Goal: Task Accomplishment & Management: Manage account settings

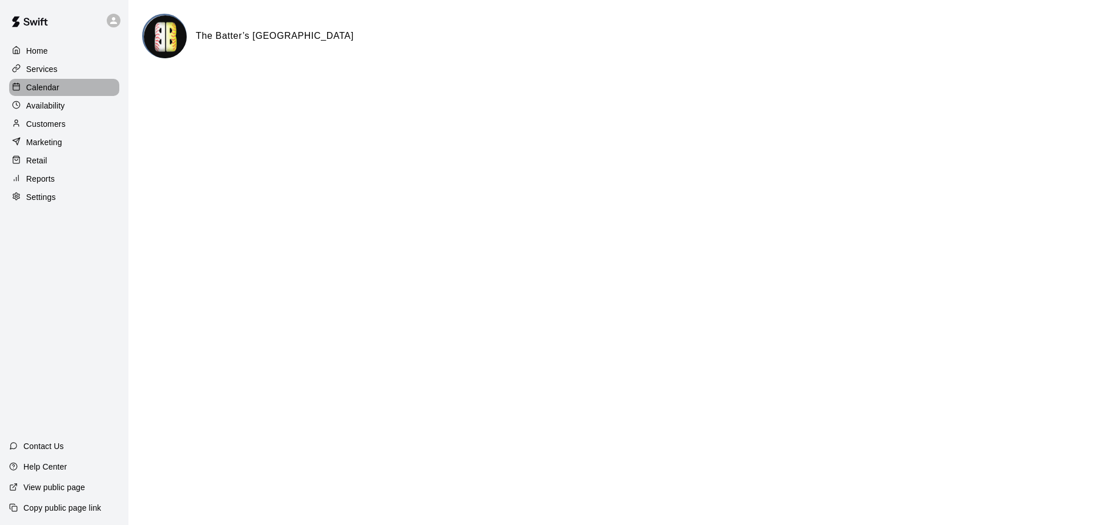
click at [19, 89] on rect at bounding box center [16, 86] width 6 height 6
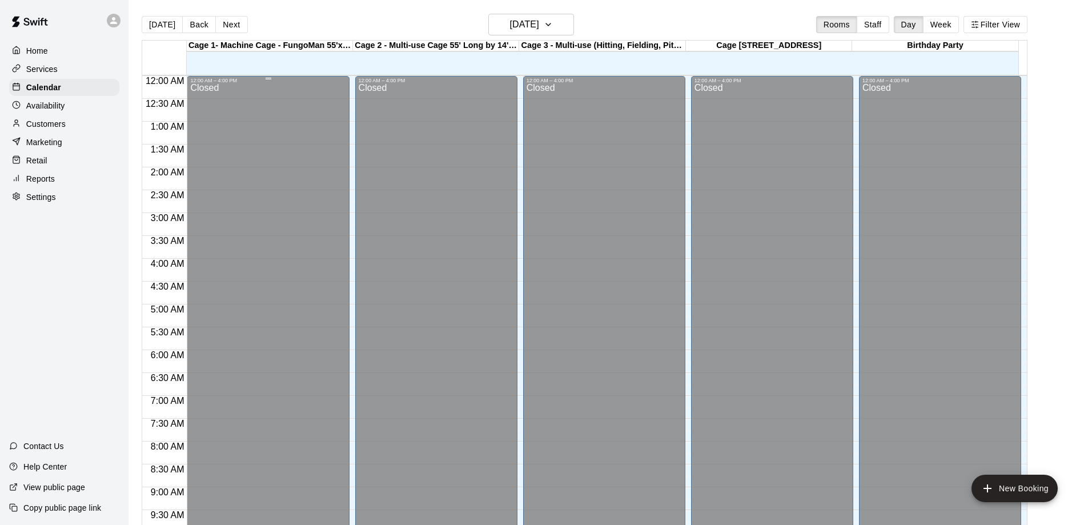
scroll to position [600, 0]
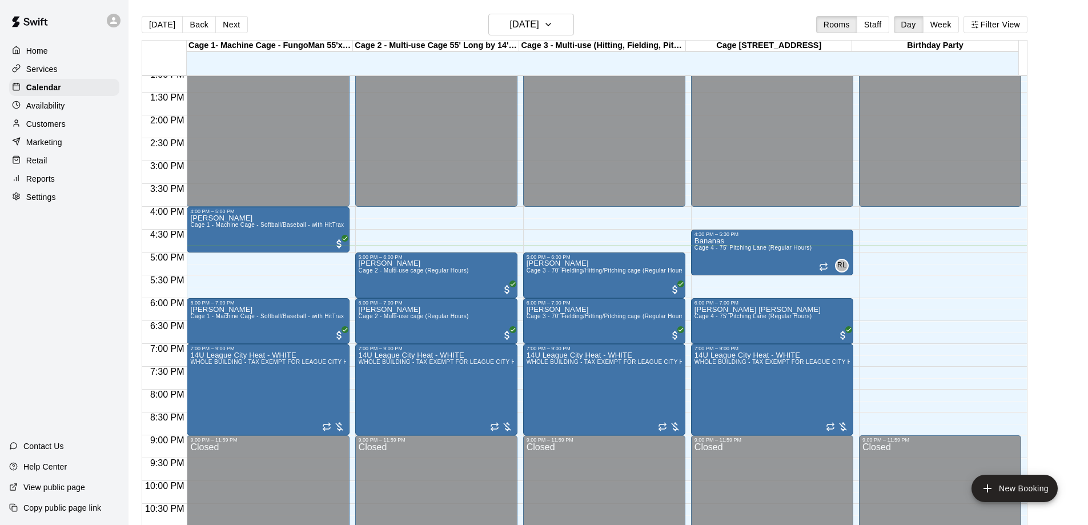
click at [97, 131] on div "Customers" at bounding box center [64, 123] width 110 height 17
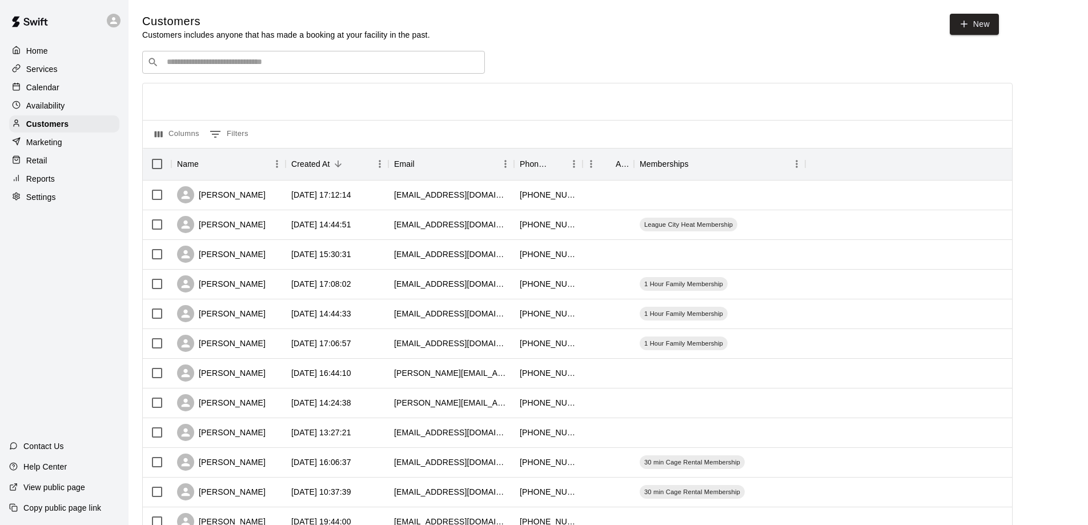
click at [340, 73] on div "​ ​" at bounding box center [313, 62] width 343 height 23
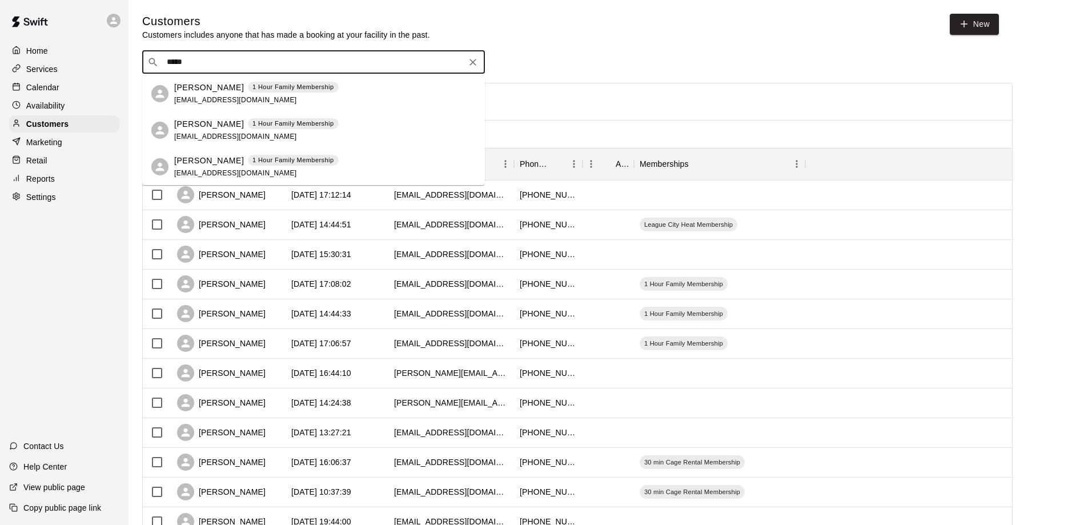
type input "******"
click at [241, 99] on span "[EMAIL_ADDRESS][DOMAIN_NAME]" at bounding box center [235, 100] width 123 height 8
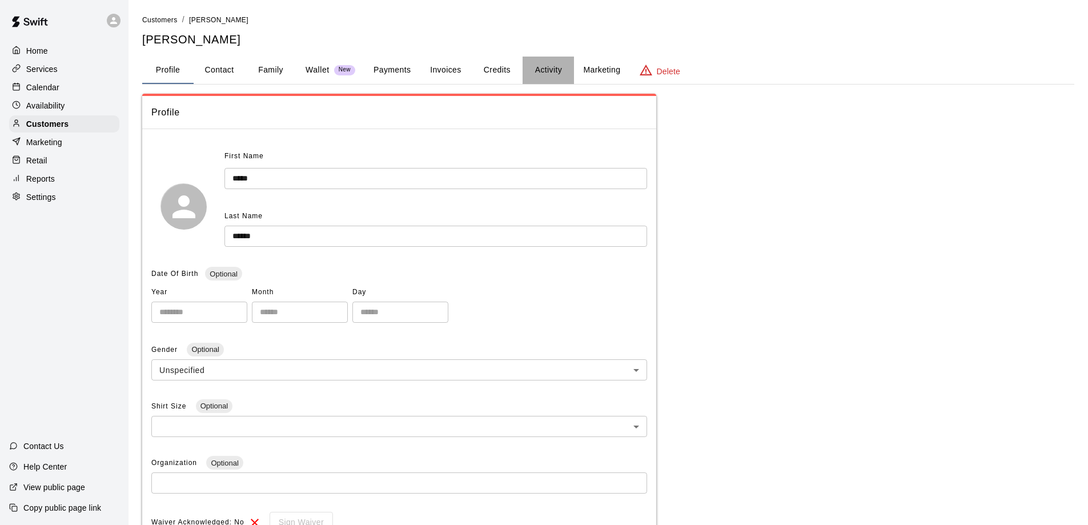
click at [555, 61] on button "Activity" at bounding box center [548, 70] width 51 height 27
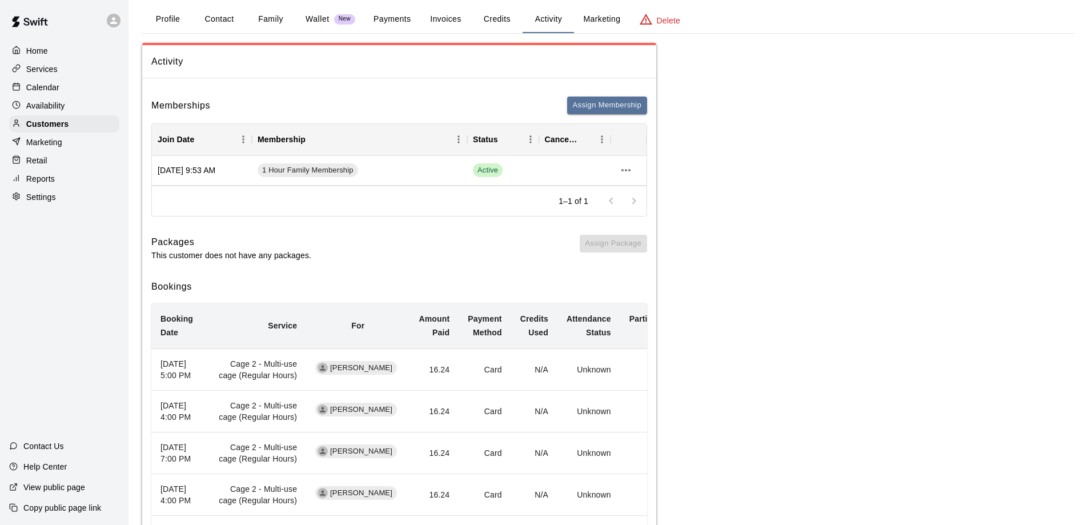
scroll to position [114, 0]
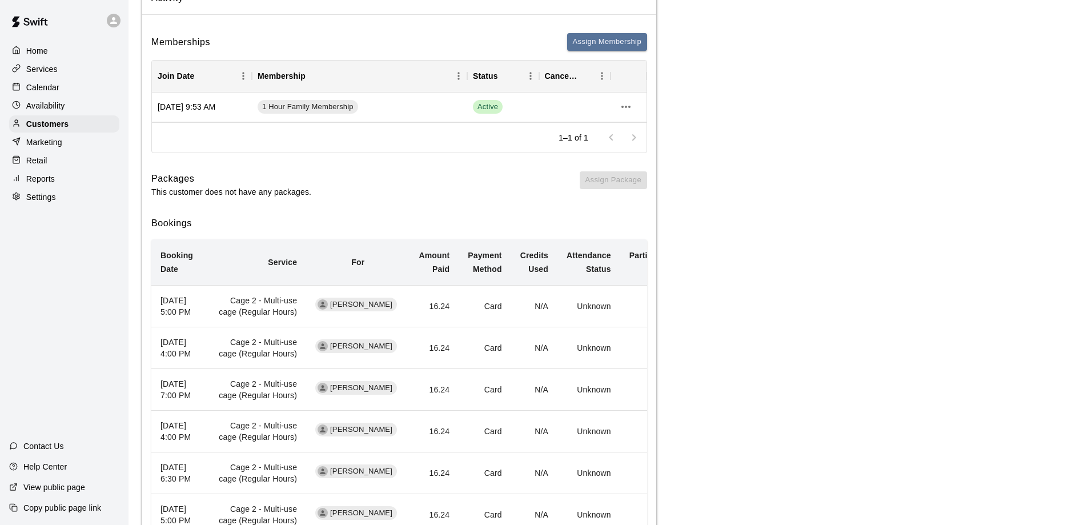
click at [1031, 53] on div "Activity Memberships Assign Membership Join Date Membership Status Cancel Date …" at bounding box center [608, 373] width 932 height 789
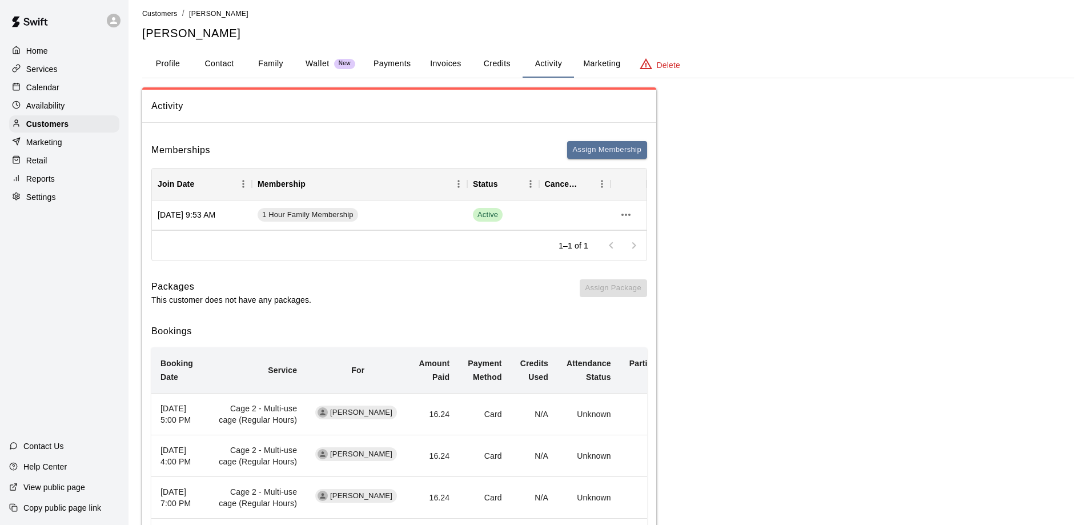
scroll to position [0, 0]
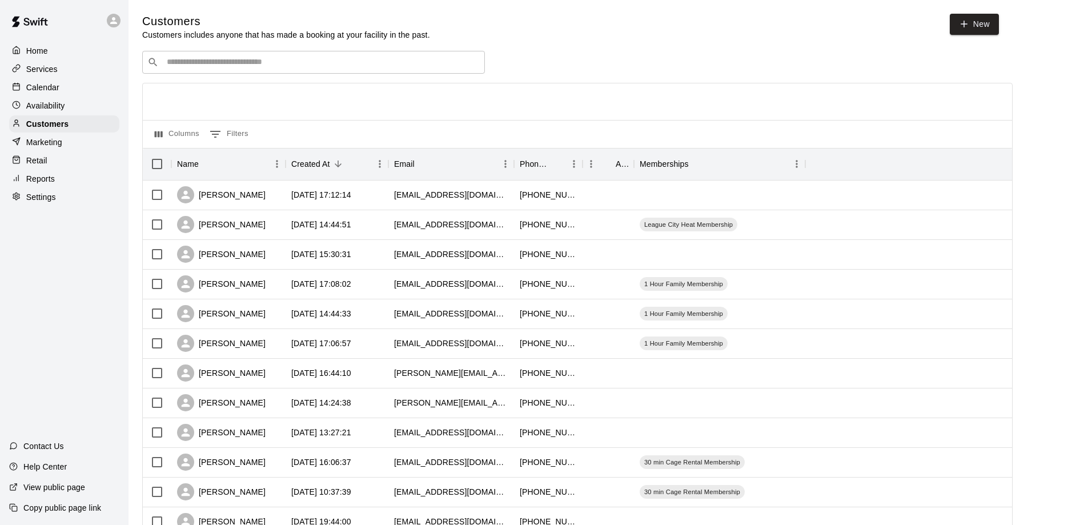
click at [238, 57] on div "​ ​" at bounding box center [313, 62] width 343 height 23
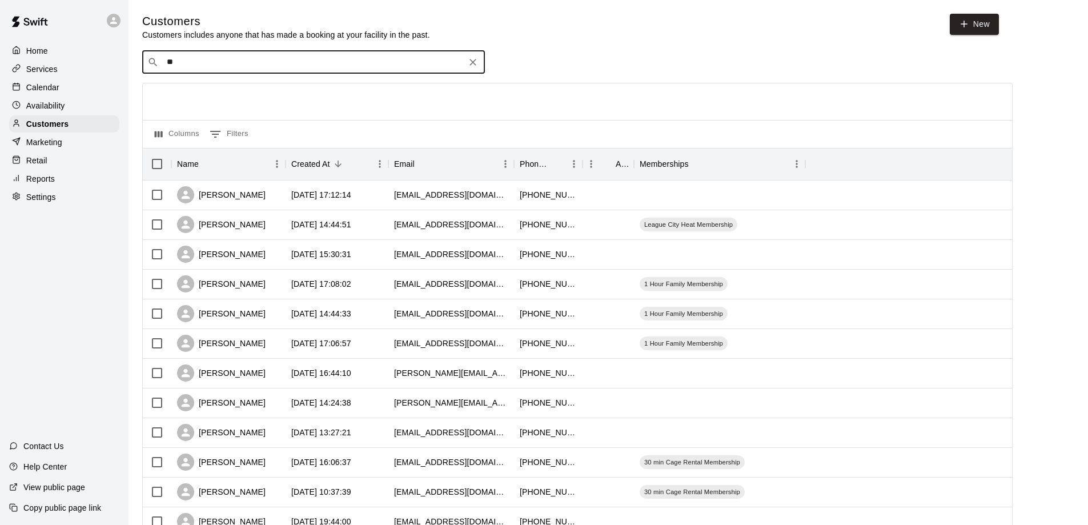
type input "*"
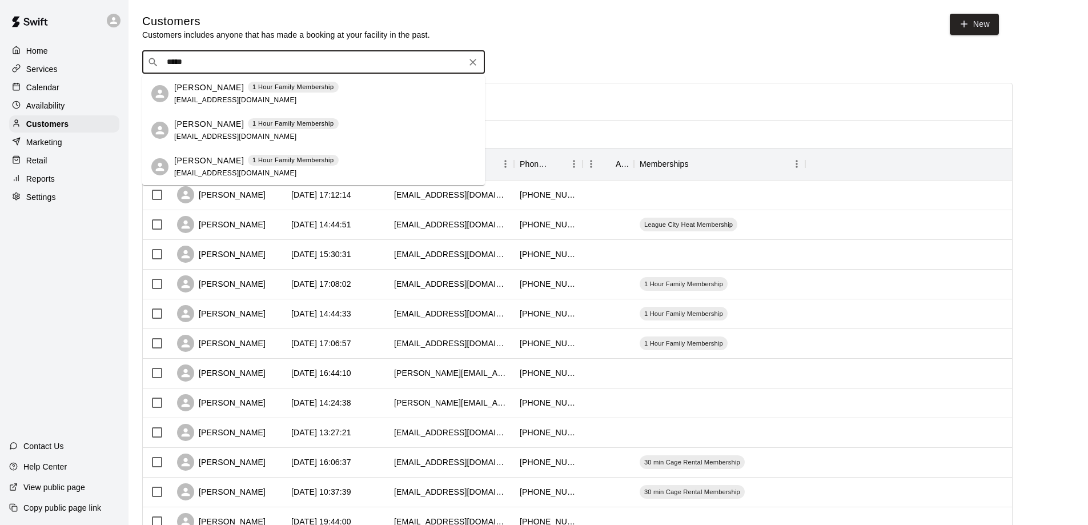
type input "******"
click at [304, 132] on div "[PERSON_NAME] 1 Hour Family Membership [EMAIL_ADDRESS][DOMAIN_NAME]" at bounding box center [256, 130] width 164 height 25
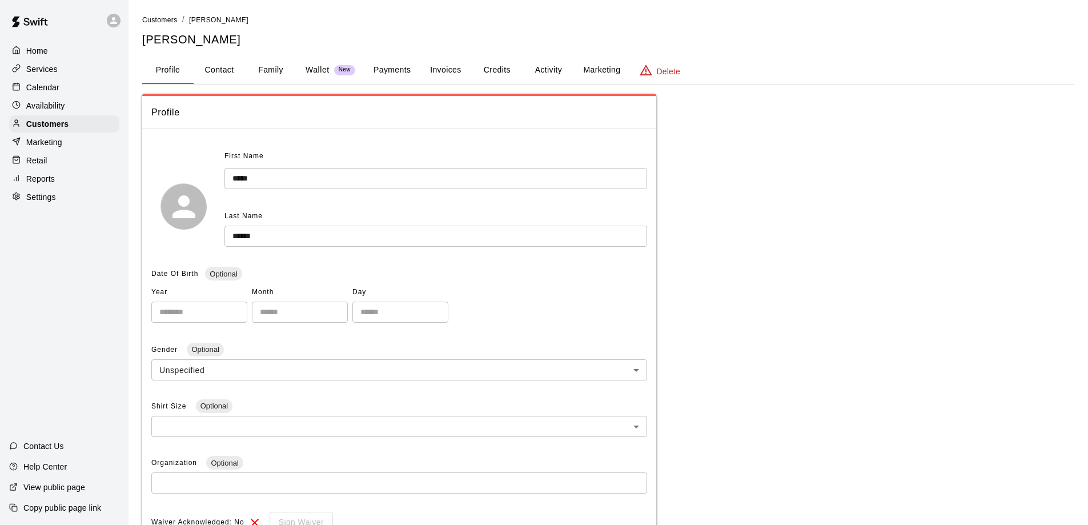
click at [545, 82] on button "Activity" at bounding box center [548, 70] width 51 height 27
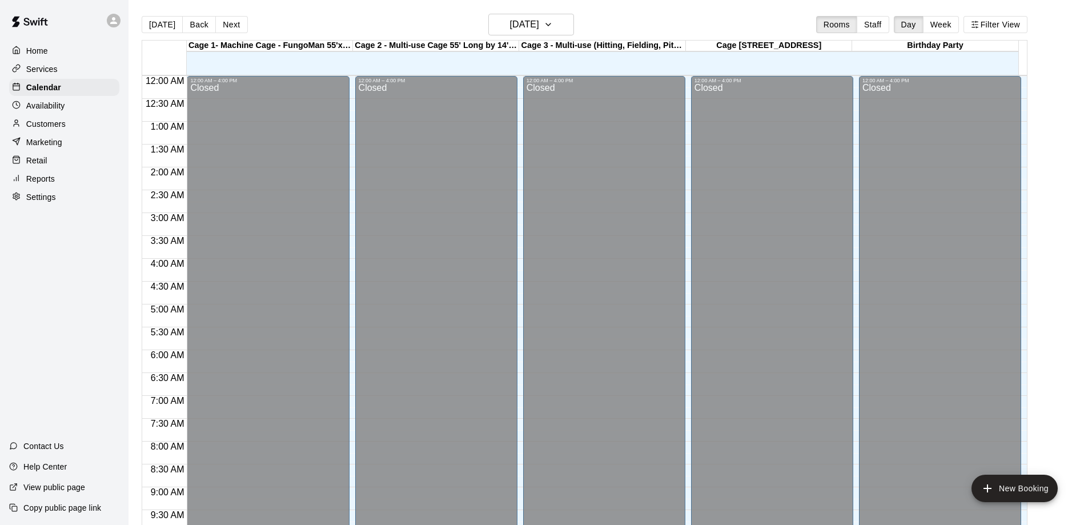
scroll to position [600, 0]
